Goal: Task Accomplishment & Management: Manage account settings

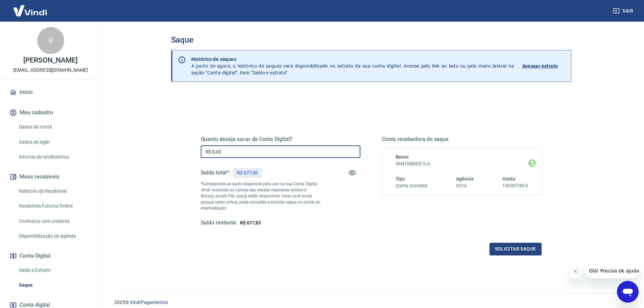
click at [240, 148] on input "R$ 0,00" at bounding box center [281, 151] width 160 height 13
type input "R$ 500,00"
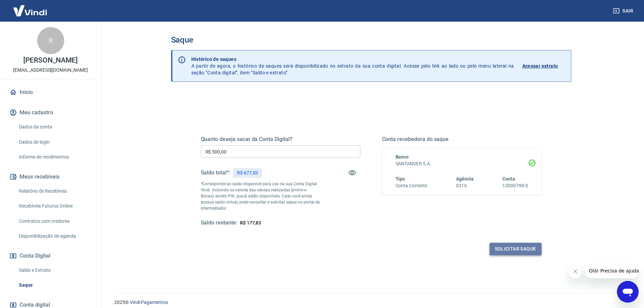
click at [502, 249] on button "Solicitar saque" at bounding box center [516, 249] width 52 height 13
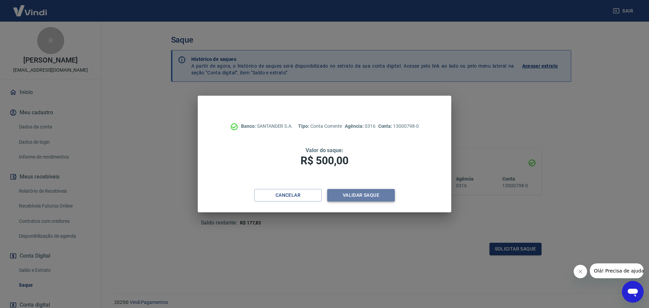
click at [372, 197] on button "Validar saque" at bounding box center [361, 195] width 68 height 13
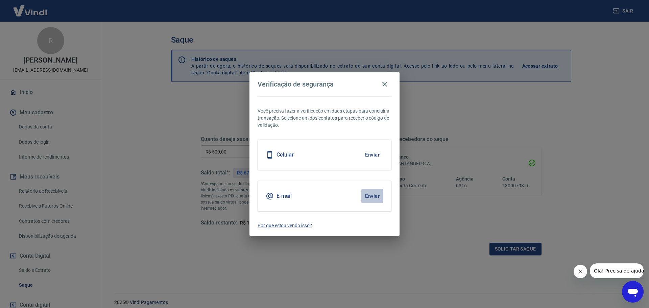
click at [372, 197] on button "Enviar" at bounding box center [373, 196] width 22 height 14
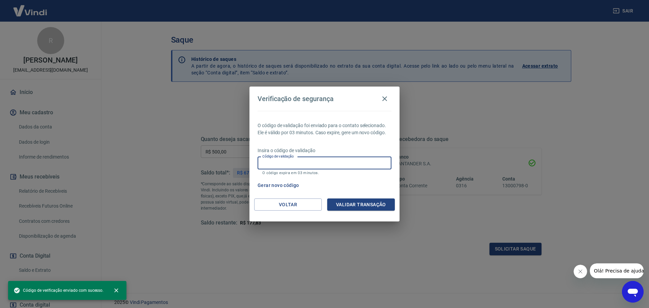
click at [300, 164] on input "Código de validação" at bounding box center [325, 163] width 134 height 13
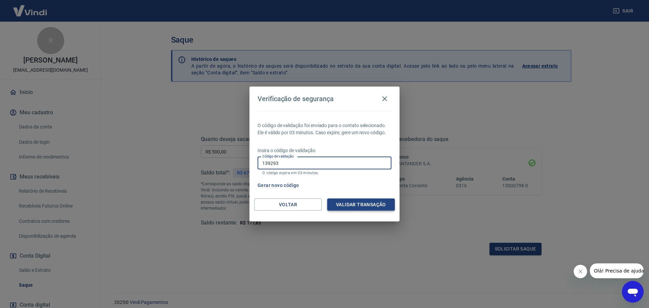
click at [380, 203] on button "Validar transação" at bounding box center [361, 205] width 68 height 13
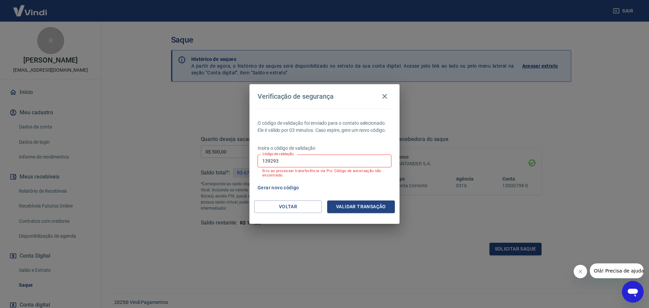
click at [304, 169] on p "Erro ao processar transferência via Pix: Código de autorização não encontrado." at bounding box center [324, 173] width 124 height 9
click at [288, 158] on input "139293" at bounding box center [325, 161] width 134 height 13
type input "1"
type input "817723"
click at [365, 204] on button "Validar transação" at bounding box center [361, 207] width 68 height 13
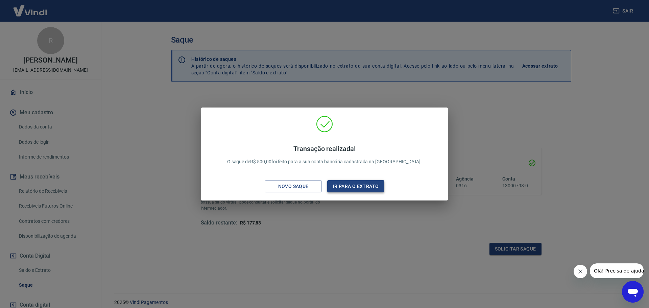
click at [352, 182] on button "Ir para o extrato" at bounding box center [355, 186] width 57 height 13
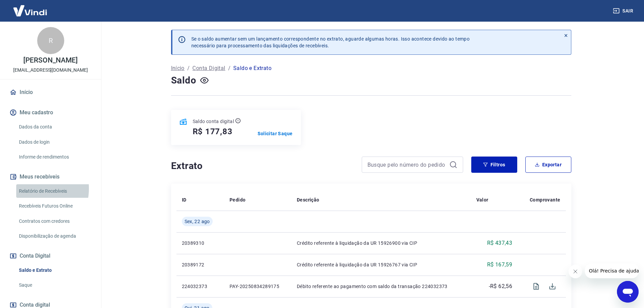
click at [31, 195] on link "Relatório de Recebíveis" at bounding box center [54, 191] width 77 height 14
